Goal: Check status: Check status

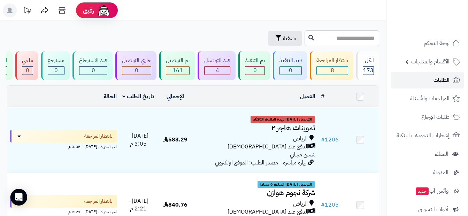
click at [444, 82] on span "الطلبات" at bounding box center [441, 80] width 16 height 10
